Goal: Ask a question

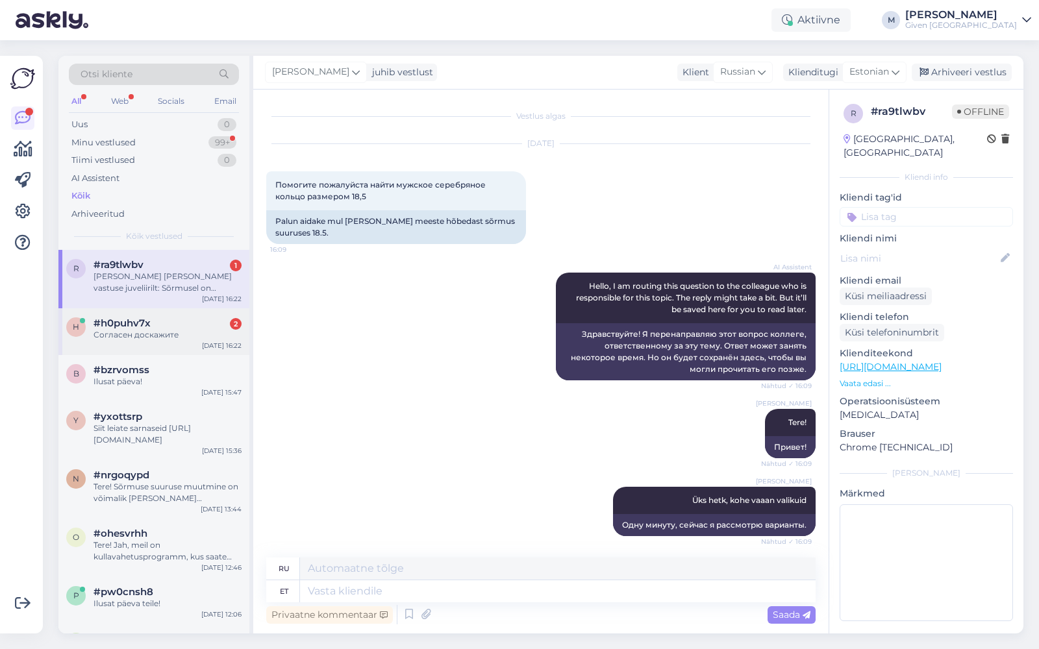
click at [170, 318] on div "#h0puhv7x 2" at bounding box center [168, 324] width 148 height 12
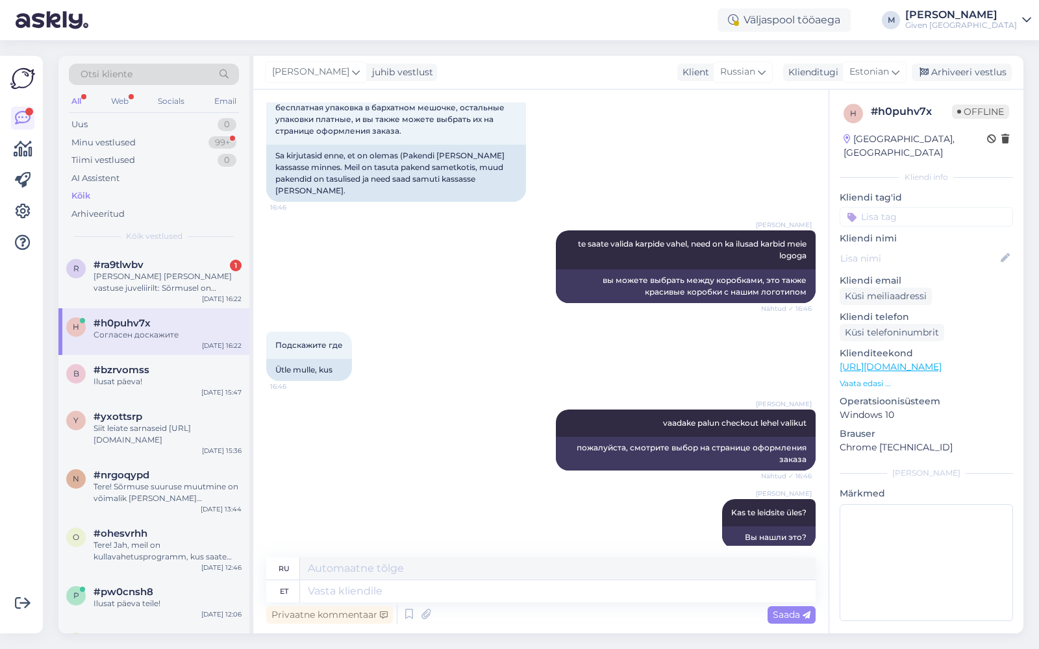
scroll to position [1970, 0]
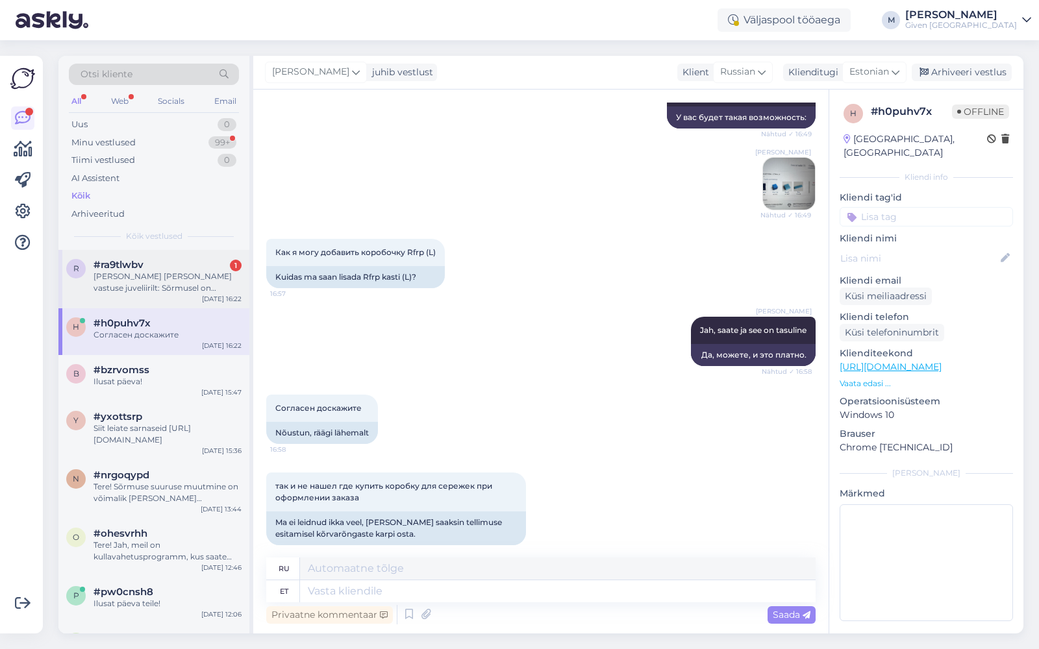
click at [158, 268] on div "#ra9tlwbv 1" at bounding box center [168, 265] width 148 height 12
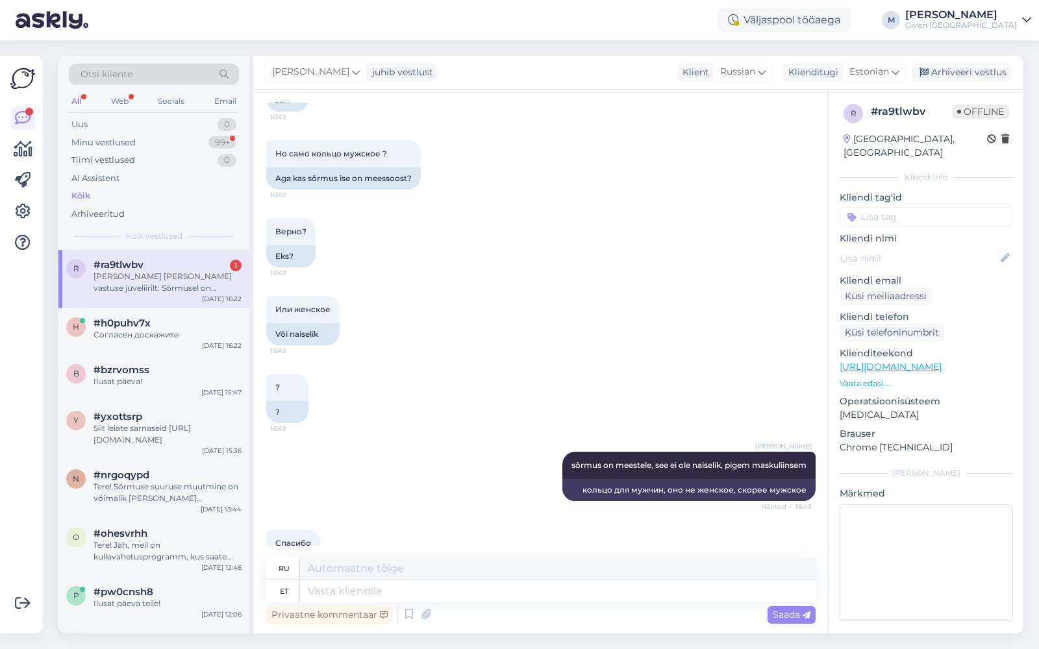
scroll to position [6458, 0]
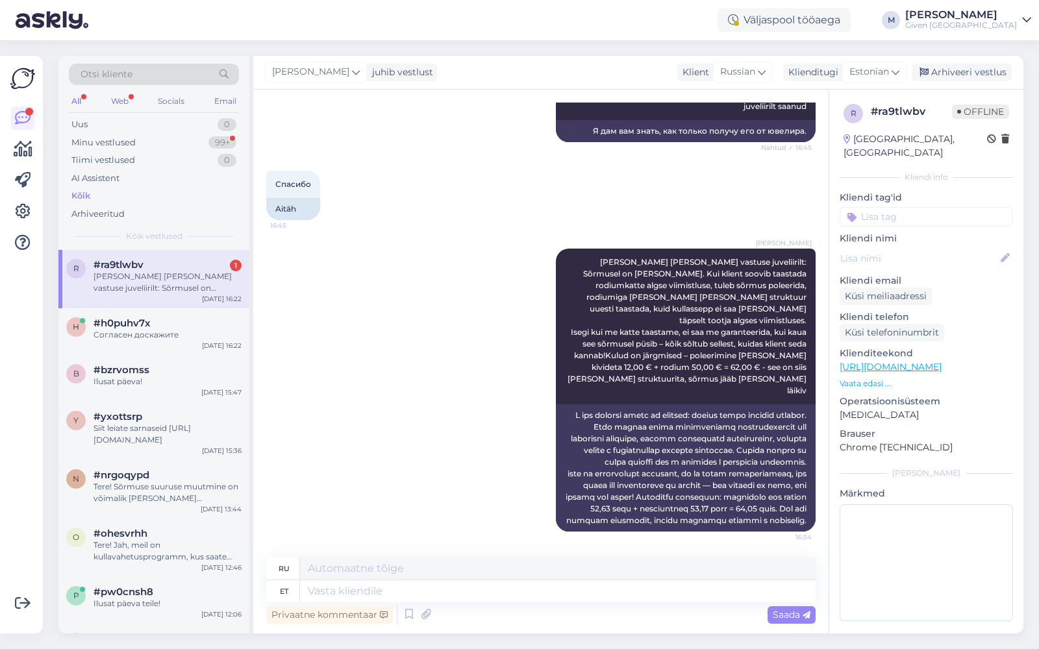
click at [472, 364] on div "[PERSON_NAME] [PERSON_NAME] vastuse juveliirilt: Sõrmusel on [PERSON_NAME]. Kui…" at bounding box center [540, 390] width 549 height 312
click at [738, 475] on div at bounding box center [686, 468] width 260 height 127
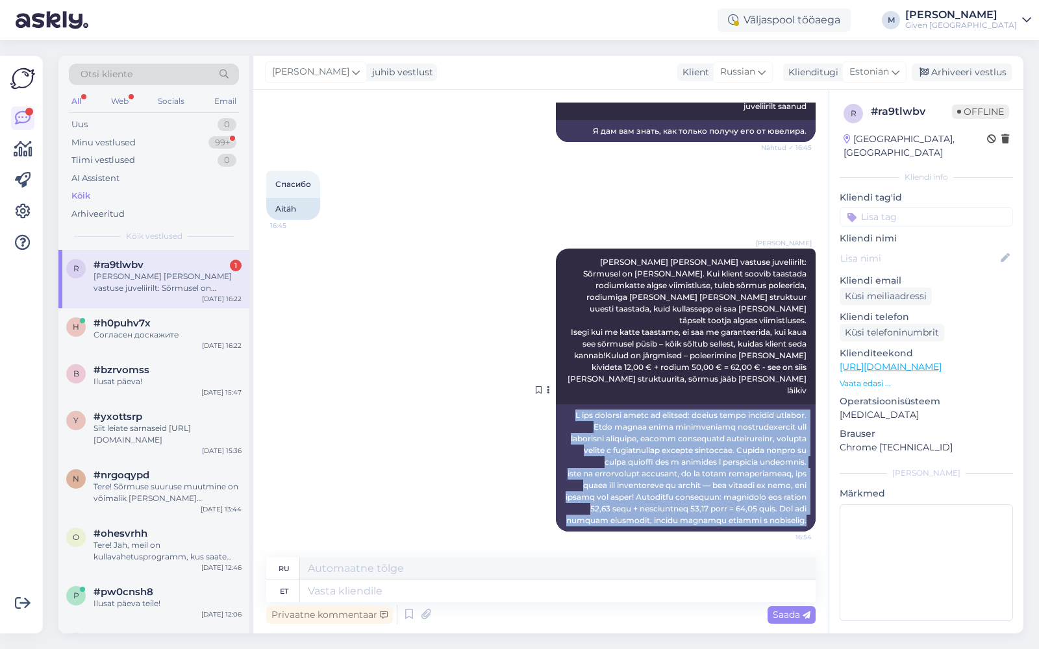
drag, startPoint x: 566, startPoint y: 391, endPoint x: 800, endPoint y: 525, distance: 269.9
click at [800, 525] on div at bounding box center [686, 468] width 260 height 127
copy div "L ips dolorsi ametc ad elitsed: doeius tempo incidid utlabor. Etdo magnaa enima…"
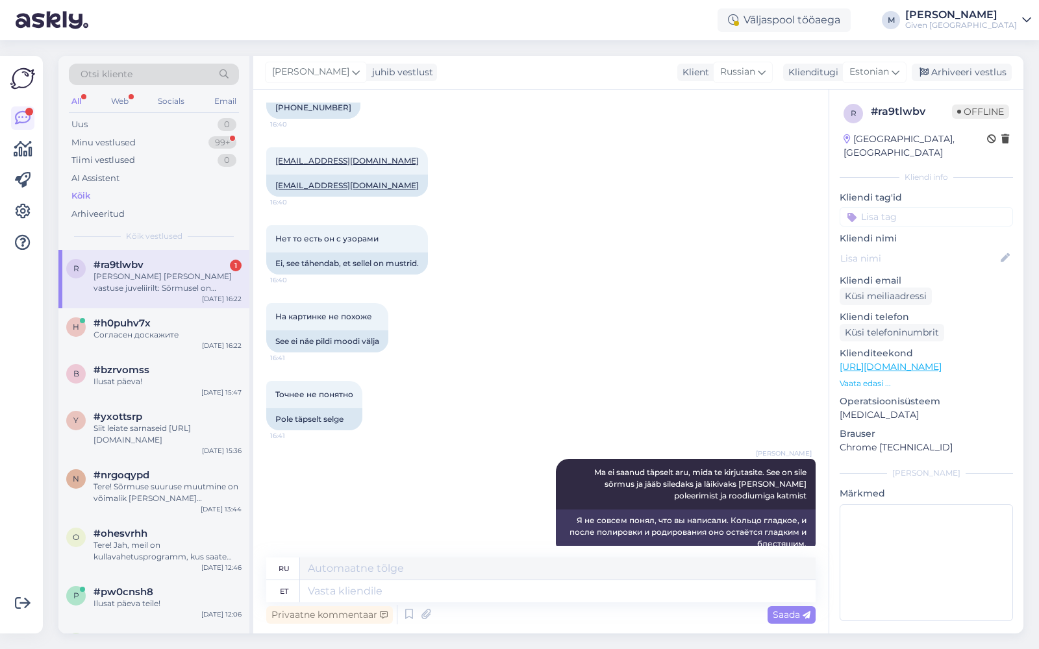
scroll to position [5112, 0]
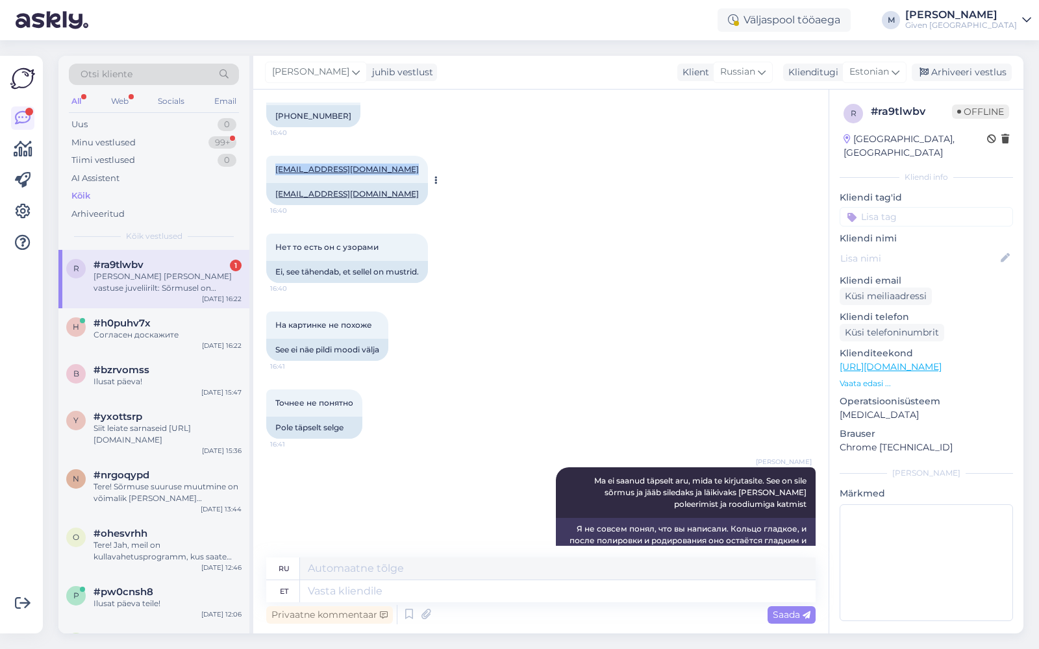
drag, startPoint x: 421, startPoint y: 212, endPoint x: 275, endPoint y: 210, distance: 146.1
click at [275, 183] on div "[EMAIL_ADDRESS][DOMAIN_NAME] 16:40" at bounding box center [347, 169] width 162 height 27
copy link "[EMAIL_ADDRESS][DOMAIN_NAME]"
